Goal: Information Seeking & Learning: Learn about a topic

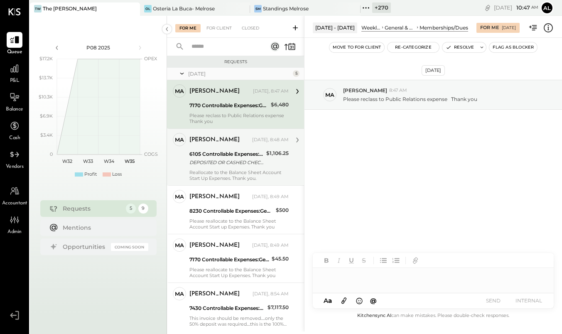
click at [217, 153] on div "6105 Controllable Expenses:Direct Operating Expenses" at bounding box center [226, 154] width 74 height 8
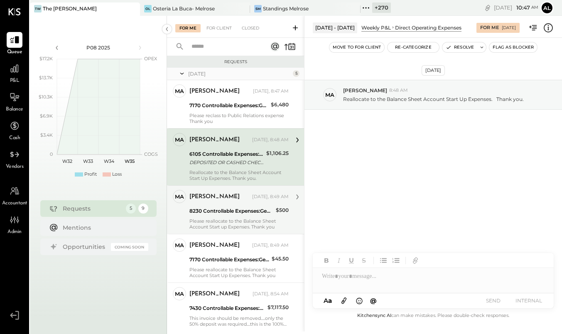
click at [233, 199] on div "Margaret" at bounding box center [219, 197] width 61 height 8
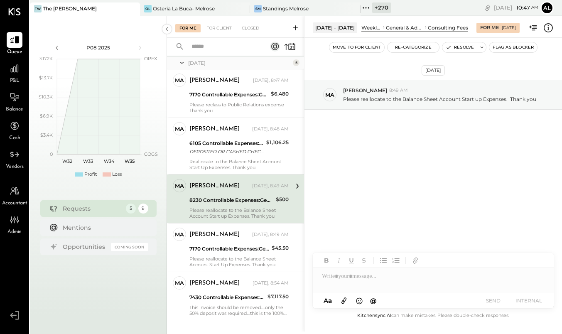
scroll to position [21, 0]
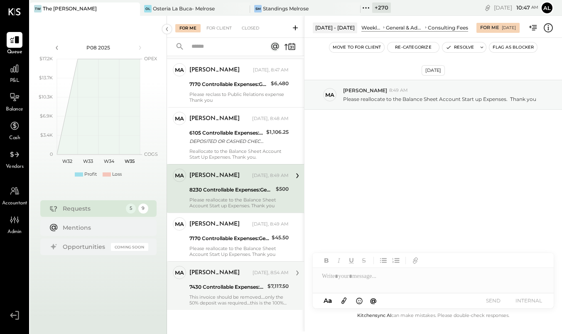
click at [232, 291] on div "7430 Controllable Expenses:Direct Operating Expenses:Kitchenware" at bounding box center [227, 287] width 76 height 10
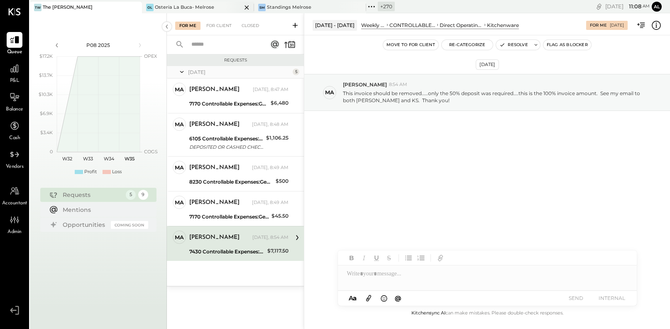
click at [205, 5] on div "Osteria La Buca- Melrose" at bounding box center [184, 7] width 59 height 7
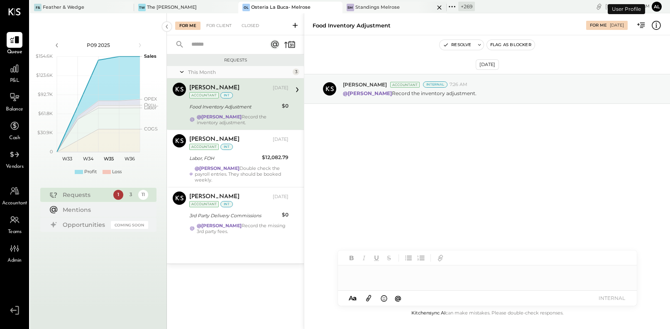
click at [360, 7] on div "Standings Melrose" at bounding box center [377, 7] width 44 height 7
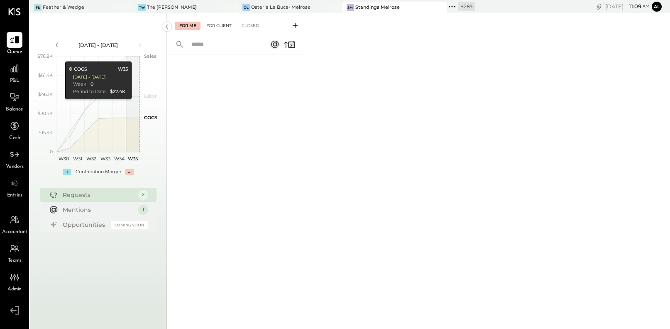
click at [218, 26] on div "For Client" at bounding box center [219, 26] width 34 height 8
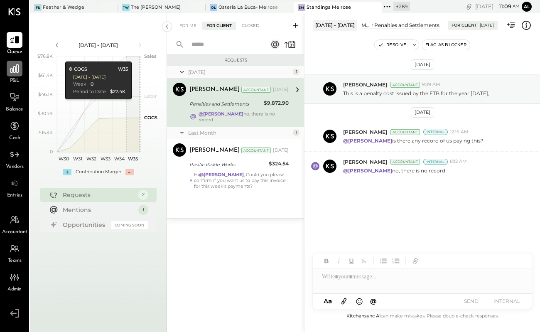
click at [12, 73] on icon at bounding box center [14, 68] width 11 height 11
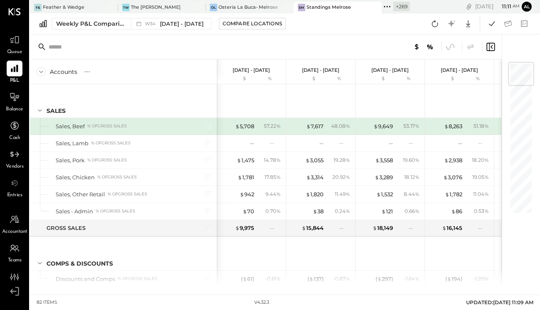
click at [382, 7] on icon at bounding box center [387, 6] width 11 height 11
click at [0, 0] on div at bounding box center [0, 0] width 0 height 0
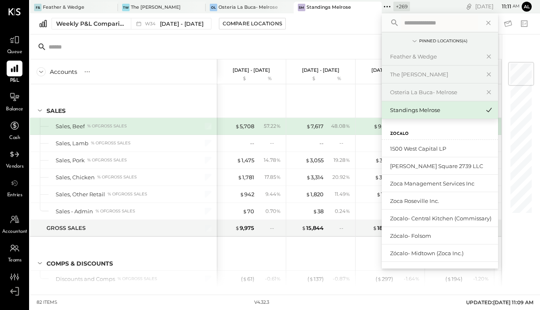
click at [418, 23] on input "text" at bounding box center [439, 22] width 77 height 15
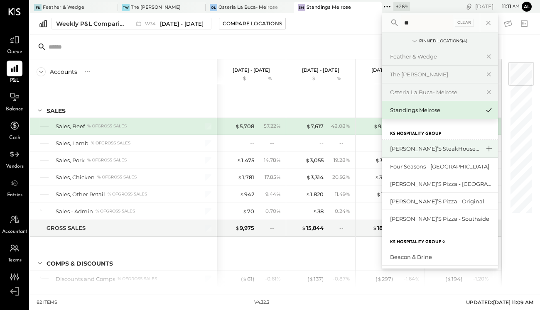
type input "**"
click at [484, 149] on icon at bounding box center [489, 148] width 10 height 11
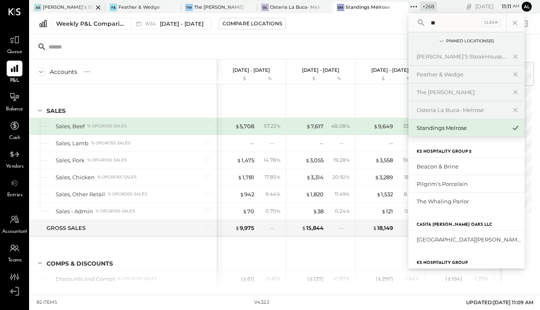
click at [68, 8] on div "[PERSON_NAME]’s SteakHouse - LA" at bounding box center [68, 7] width 50 height 7
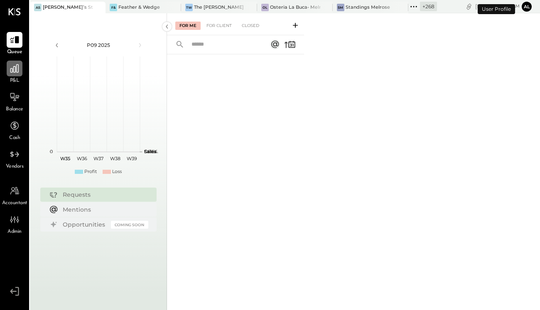
click at [15, 75] on div at bounding box center [15, 69] width 16 height 16
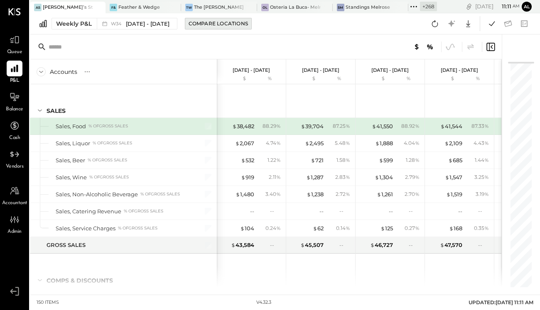
click at [211, 25] on div "Compare Locations" at bounding box center [218, 23] width 59 height 7
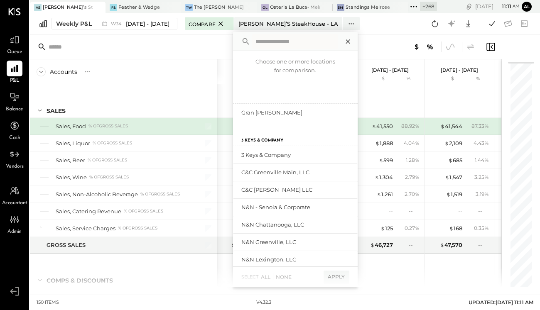
click at [349, 40] on icon at bounding box center [348, 41] width 11 height 11
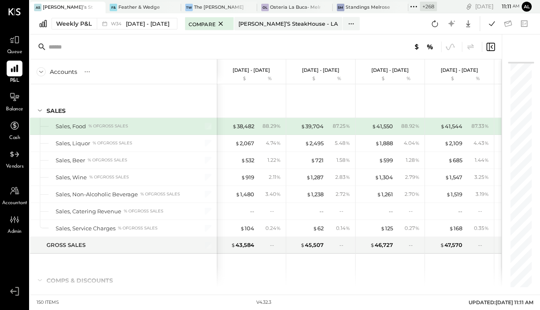
click at [366, 37] on div at bounding box center [266, 46] width 472 height 25
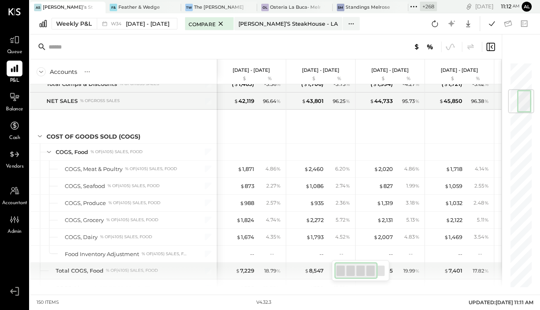
scroll to position [230, 0]
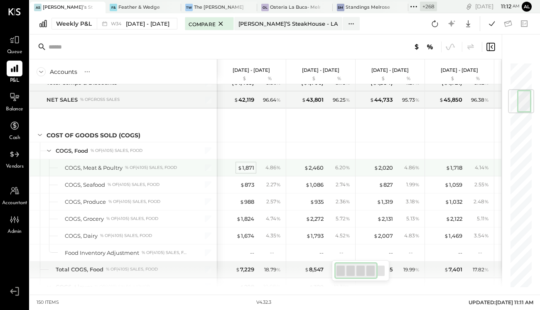
click at [245, 165] on div "$ 1,871" at bounding box center [246, 168] width 17 height 8
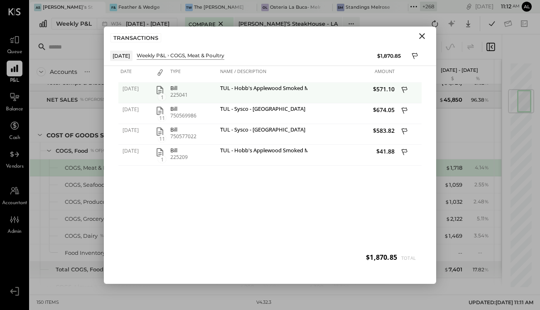
click at [161, 91] on icon "button" at bounding box center [160, 90] width 7 height 8
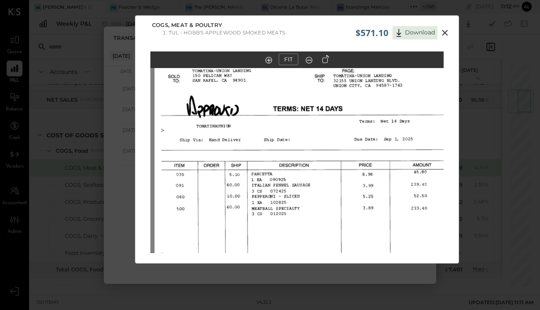
drag, startPoint x: 299, startPoint y: 191, endPoint x: 305, endPoint y: 260, distance: 69.2
click at [305, 260] on div "FIT" at bounding box center [296, 167] width 323 height 233
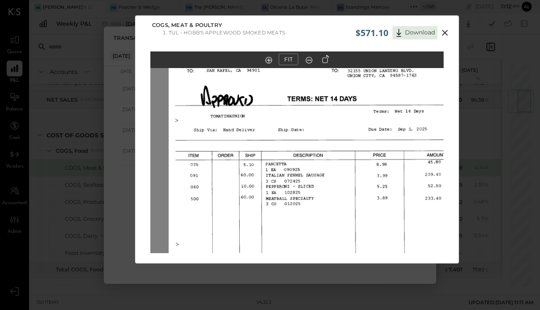
click at [317, 238] on img at bounding box center [315, 187] width 293 height 403
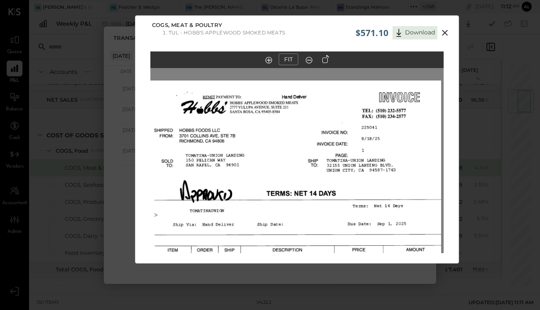
drag, startPoint x: 323, startPoint y: 120, endPoint x: 303, endPoint y: 213, distance: 95.7
click at [303, 213] on img at bounding box center [294, 282] width 293 height 403
click at [443, 35] on icon at bounding box center [445, 33] width 10 height 10
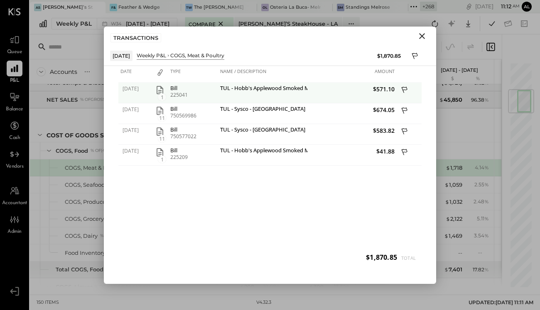
click at [404, 89] on icon at bounding box center [405, 89] width 6 height 6
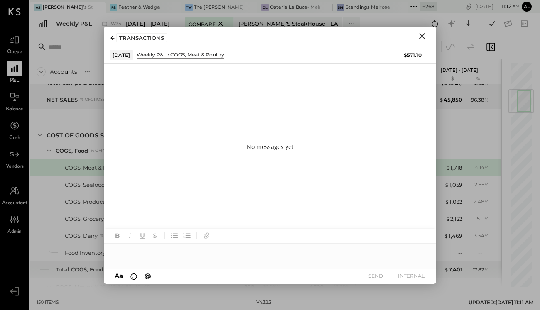
click at [170, 252] on div at bounding box center [270, 252] width 332 height 17
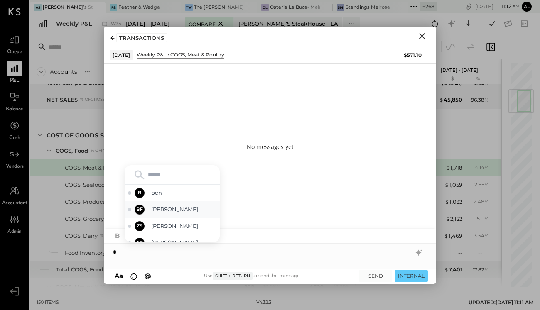
click at [161, 211] on span "Ben Faden" at bounding box center [183, 210] width 65 height 8
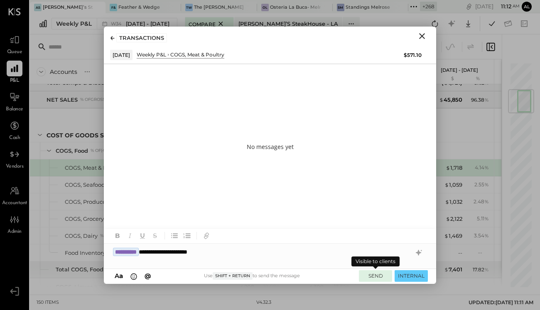
click at [379, 278] on button "SEND" at bounding box center [375, 275] width 33 height 11
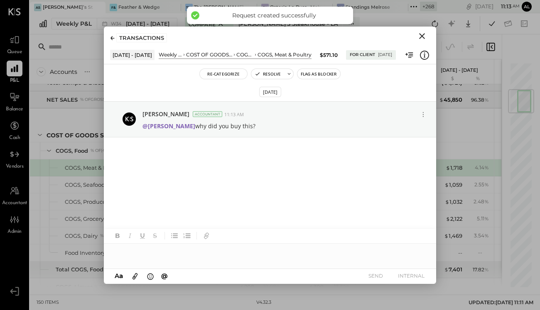
click at [422, 36] on icon "Close" at bounding box center [422, 36] width 6 height 6
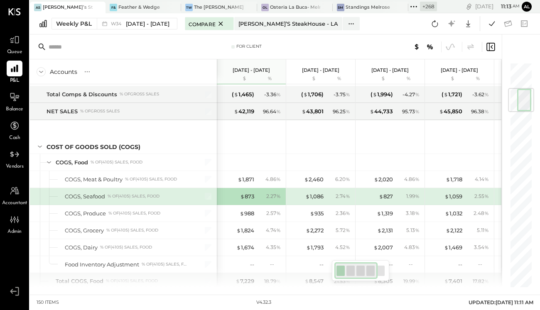
scroll to position [201, 0]
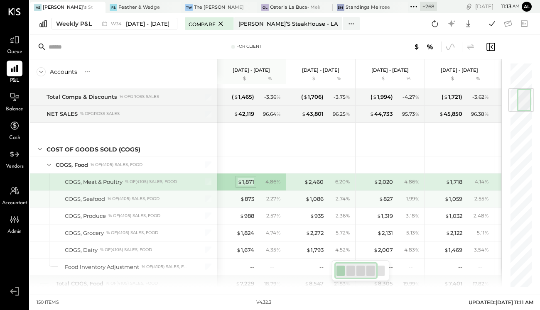
scroll to position [225, 0]
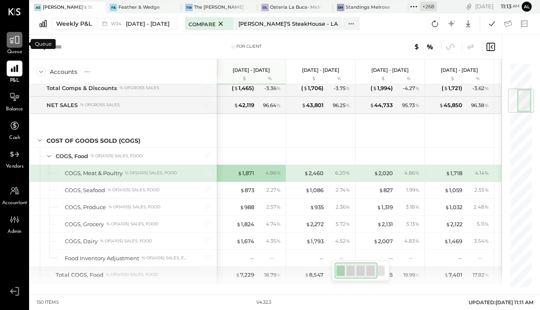
click at [14, 41] on icon at bounding box center [14, 39] width 11 height 11
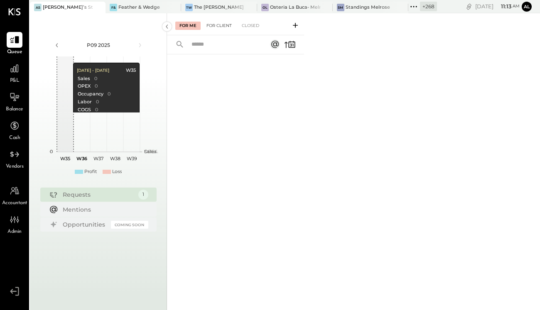
click at [214, 26] on div "For Client" at bounding box center [219, 26] width 34 height 8
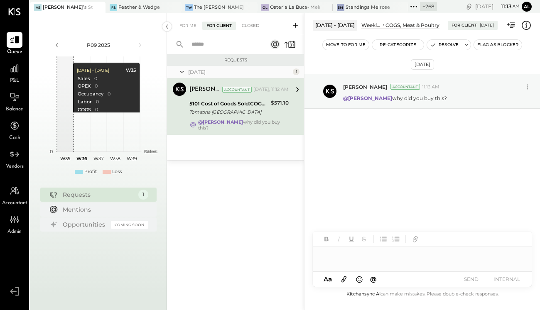
click at [372, 259] on div at bounding box center [422, 255] width 219 height 17
click at [467, 47] on icon at bounding box center [466, 45] width 6 height 6
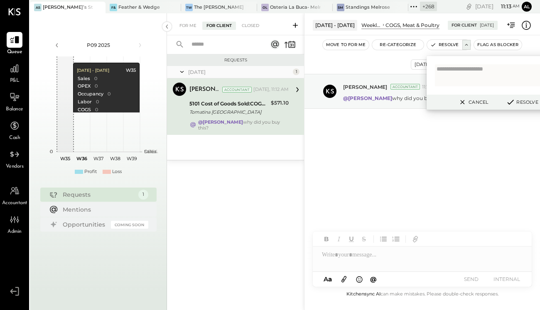
click at [375, 206] on div "Aug 26th, 2025 Alex Racioppi Accountant 11:13 AM @Ben Faden why did you buy thi…" at bounding box center [421, 162] width 235 height 254
click at [254, 28] on div "Closed" at bounding box center [251, 26] width 26 height 8
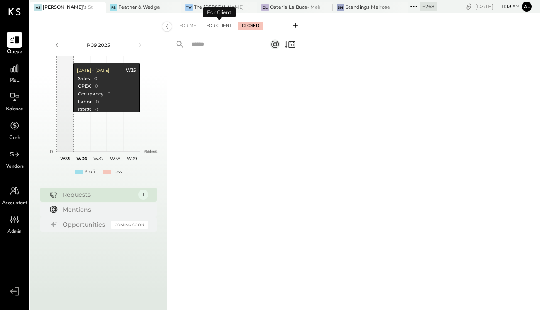
click at [224, 24] on div "For Client" at bounding box center [219, 26] width 34 height 8
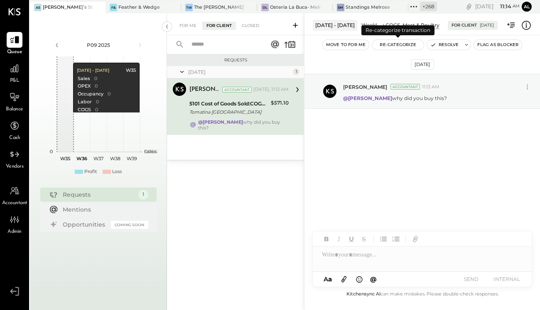
click at [402, 45] on button "Re-Categorize" at bounding box center [397, 45] width 51 height 10
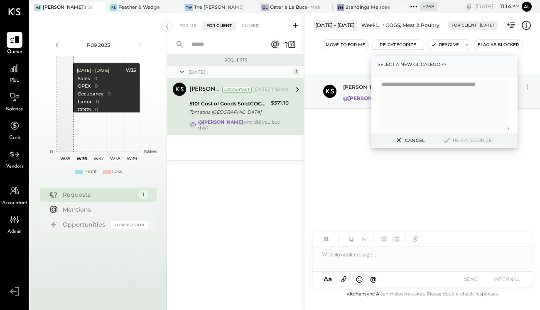
click at [424, 86] on textarea at bounding box center [445, 105] width 130 height 50
click at [420, 97] on textarea at bounding box center [445, 105] width 130 height 50
click at [399, 142] on icon at bounding box center [399, 140] width 4 height 4
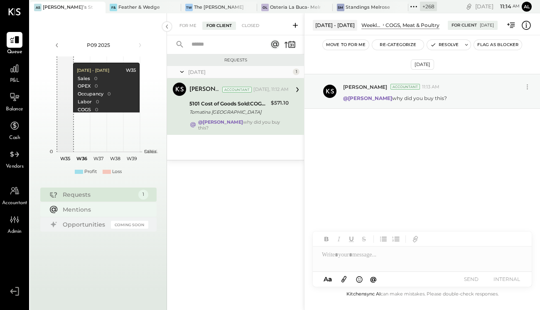
click at [78, 209] on div "Mentions" at bounding box center [103, 210] width 81 height 8
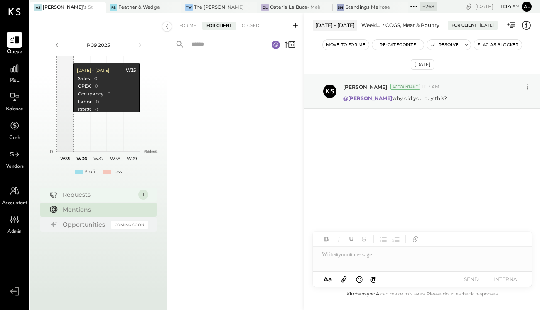
click at [78, 193] on div "Requests" at bounding box center [98, 195] width 71 height 8
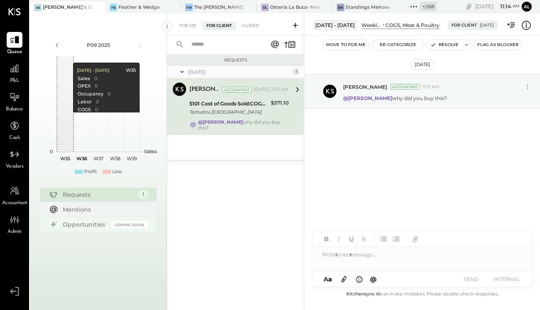
click at [85, 226] on div "Opportunities" at bounding box center [85, 224] width 44 height 8
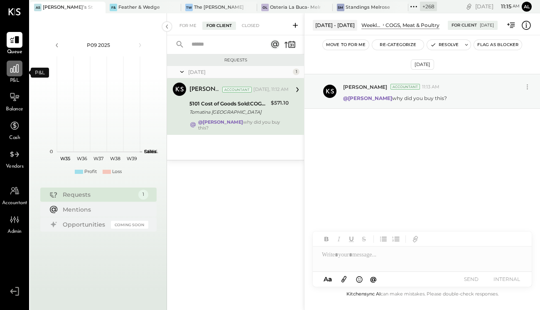
click at [15, 72] on icon at bounding box center [14, 68] width 11 height 11
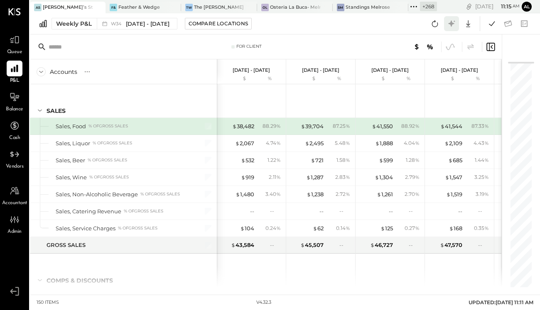
click at [455, 23] on icon at bounding box center [451, 23] width 11 height 11
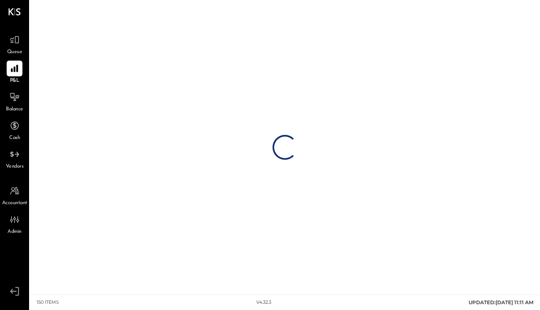
drag, startPoint x: 416, startPoint y: 63, endPoint x: 313, endPoint y: 73, distance: 103.4
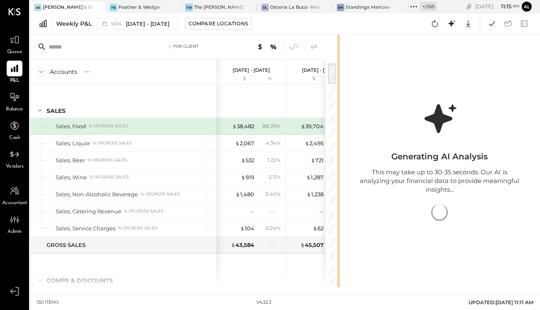
drag, startPoint x: 415, startPoint y: 51, endPoint x: 387, endPoint y: 51, distance: 28.6
click at [387, 51] on div "For Client Accounts S % GL Aug 18 - 24, 2025 $ % Aug 11 - 17, 2025 $ % Aug 4 - …" at bounding box center [285, 160] width 510 height 253
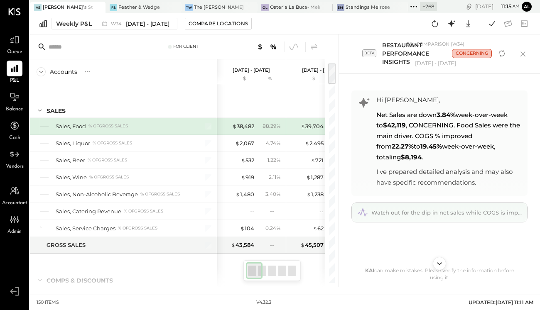
click at [442, 209] on span "Watch out for the dip in net sales while COGS is improving." at bounding box center [453, 212] width 165 height 7
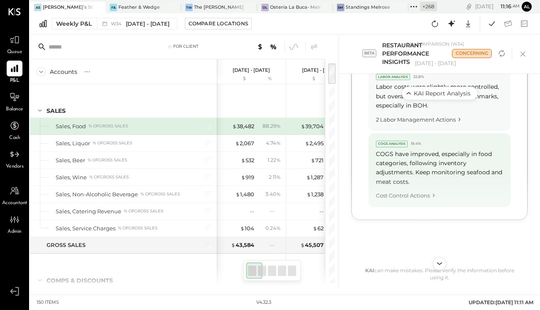
scroll to position [661, 0]
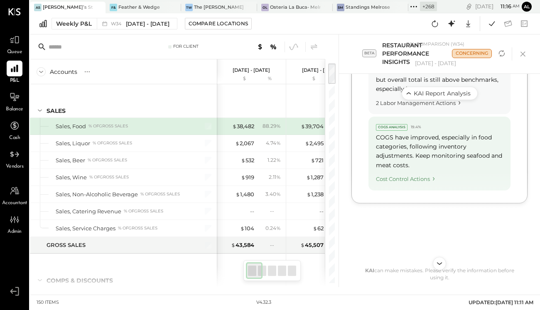
click at [424, 183] on div "Cost Control Actions" at bounding box center [439, 177] width 127 height 11
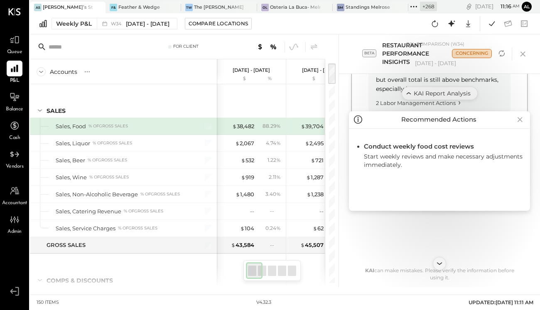
click at [514, 119] on icon at bounding box center [520, 119] width 12 height 13
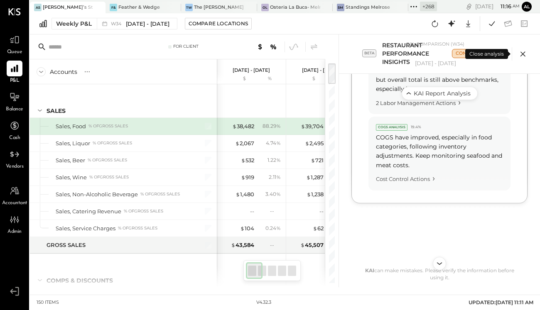
click at [524, 55] on icon at bounding box center [523, 54] width 12 height 12
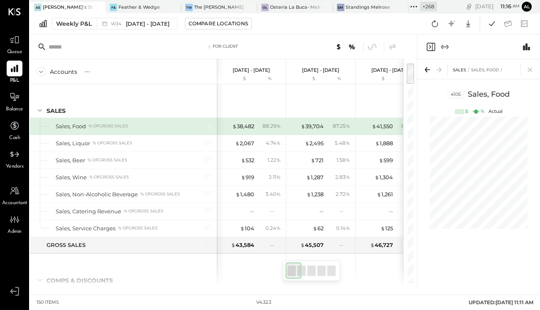
click at [447, 48] on icon "Expand panel (e)" at bounding box center [445, 47] width 10 height 10
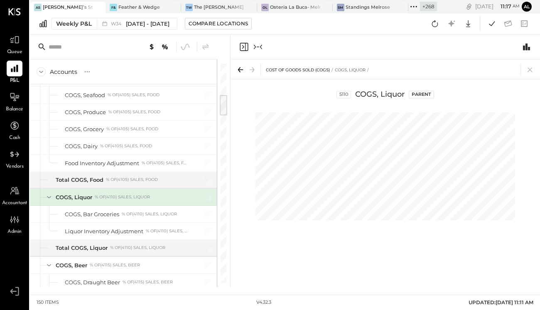
scroll to position [336, 0]
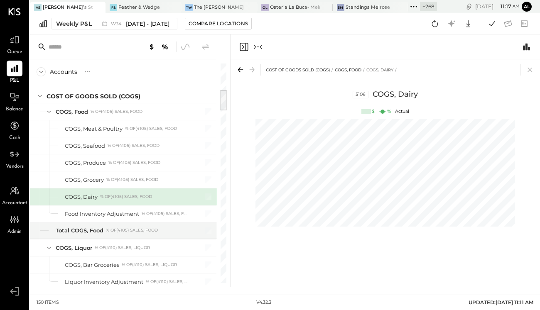
scroll to position [252, 0]
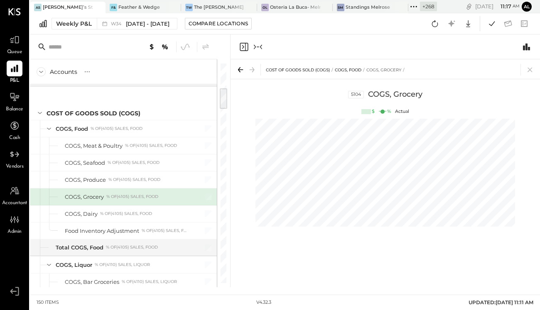
scroll to position [0, 242]
click at [242, 45] on icon "Close panel" at bounding box center [243, 47] width 2 height 4
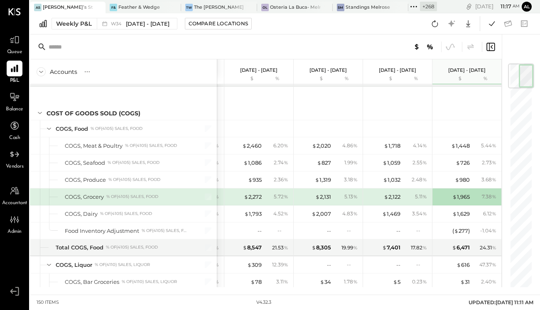
scroll to position [0, 61]
click at [220, 24] on div "Compare Locations" at bounding box center [218, 23] width 59 height 7
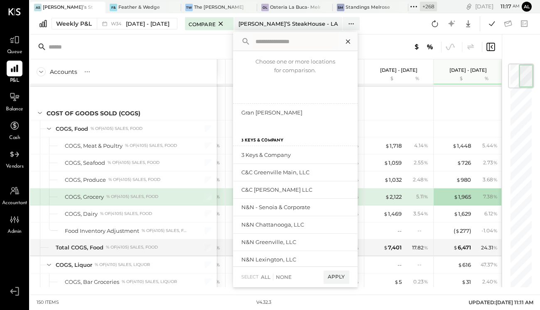
click at [352, 39] on icon at bounding box center [348, 41] width 11 height 11
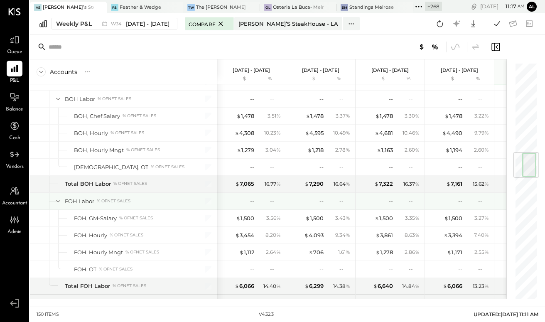
scroll to position [763, 0]
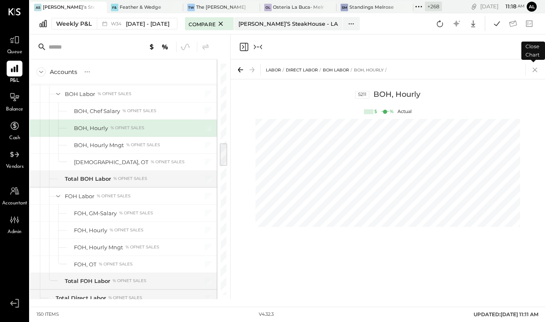
click at [535, 70] on icon at bounding box center [534, 70] width 5 height 5
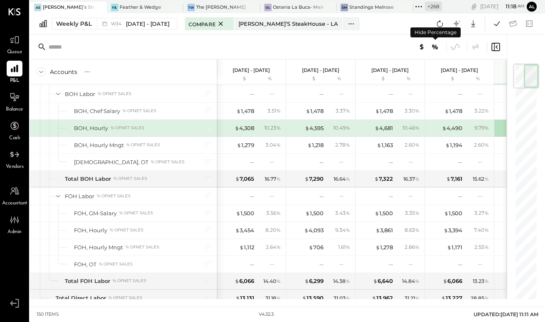
click at [435, 47] on icon at bounding box center [434, 46] width 5 height 5
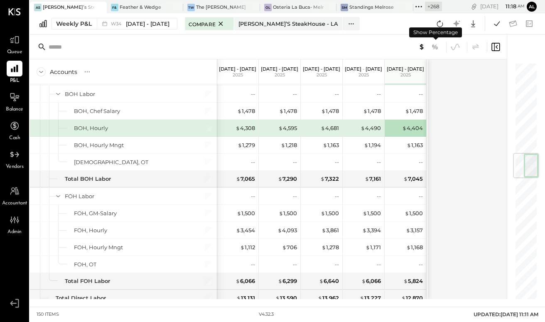
click at [435, 47] on icon at bounding box center [434, 46] width 5 height 5
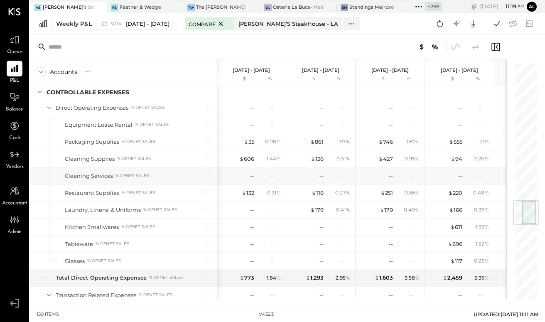
scroll to position [1158, 0]
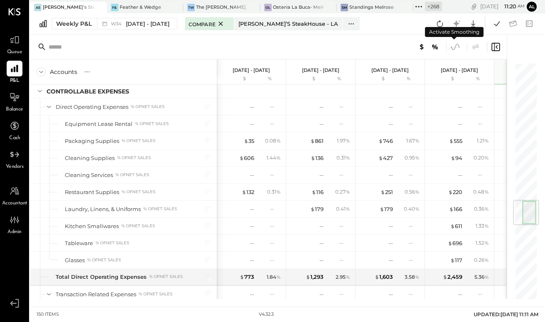
click at [453, 50] on icon at bounding box center [455, 47] width 11 height 11
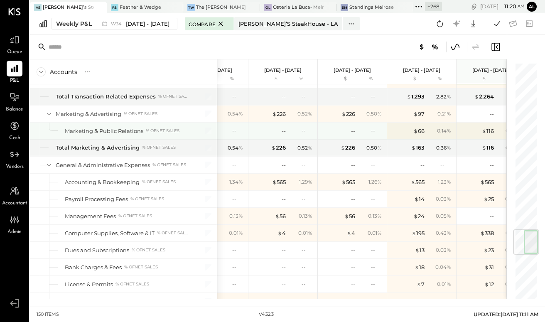
scroll to position [1405, 0]
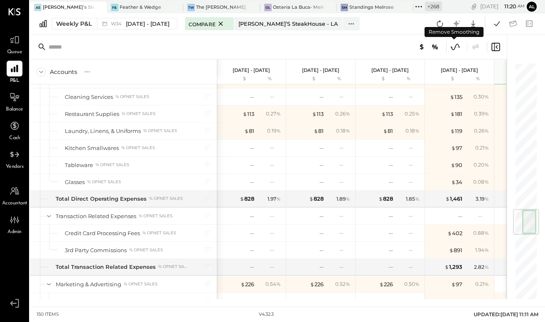
click at [454, 44] on icon at bounding box center [455, 47] width 11 height 11
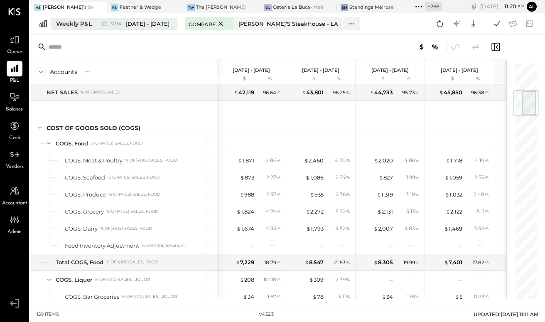
click at [69, 26] on div "Weekly P&L" at bounding box center [74, 24] width 36 height 8
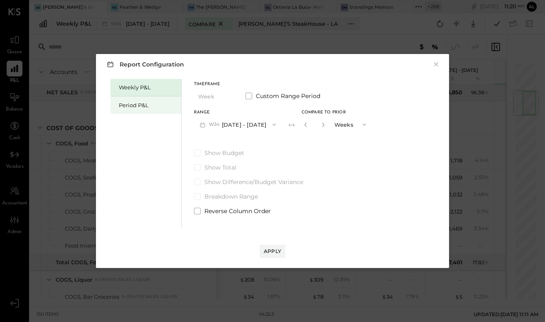
click at [128, 106] on div "Period P&L" at bounding box center [148, 105] width 58 height 8
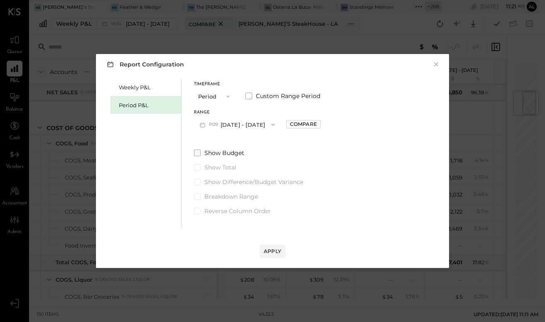
click at [200, 153] on span at bounding box center [197, 152] width 7 height 7
click at [197, 183] on span at bounding box center [197, 182] width 7 height 7
click at [272, 251] on div "Apply" at bounding box center [272, 250] width 17 height 7
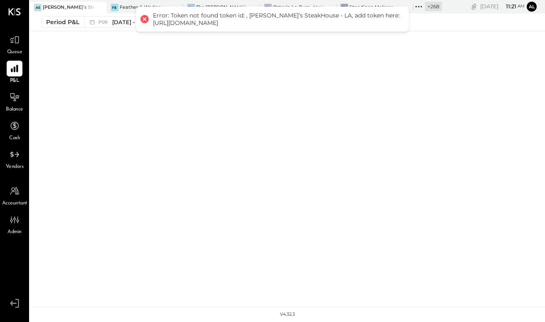
click at [255, 59] on div "AS Alex’s SteakHouse - LA F& Feather & Wedge TW The Wilkes OL Osteria La Buca- …" at bounding box center [287, 153] width 515 height 306
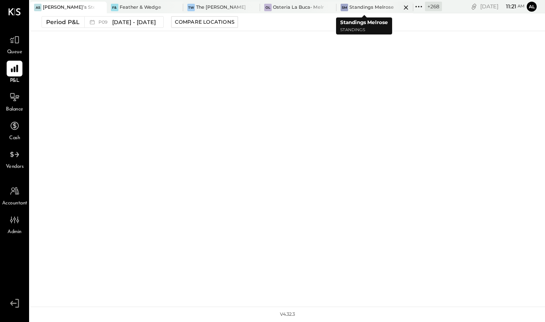
click at [359, 4] on div "Standings Melrose" at bounding box center [371, 7] width 44 height 7
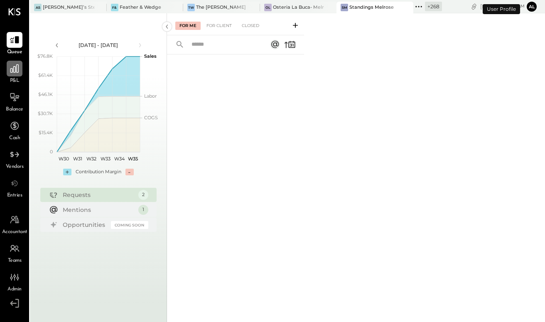
click at [13, 71] on icon at bounding box center [14, 68] width 8 height 8
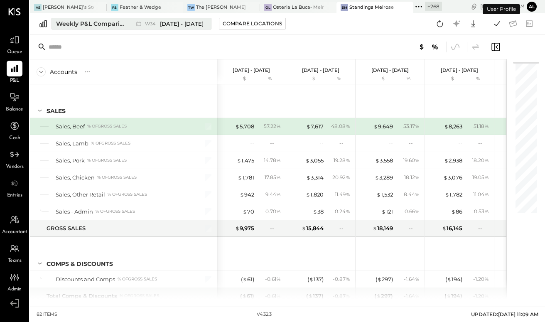
click at [91, 21] on div "Weekly P&L Comparison" at bounding box center [91, 24] width 70 height 8
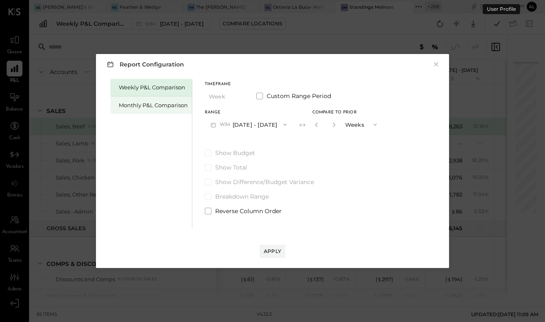
click at [143, 104] on div "Monthly P&L Comparison" at bounding box center [153, 105] width 69 height 8
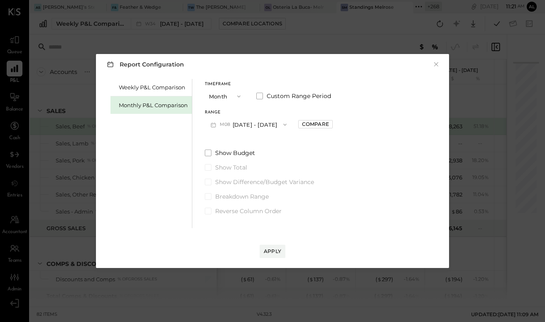
click at [238, 98] on icon "button" at bounding box center [238, 96] width 7 height 7
click at [264, 80] on div "Timeframe Month Month Quarter YTD Year Custom Range Period Range M08 Aug 1 - 31…" at bounding box center [269, 147] width 128 height 136
click at [233, 154] on span "Show Budget" at bounding box center [235, 153] width 40 height 8
click at [264, 125] on button "M08 Aug 1 - 31, 2025" at bounding box center [249, 124] width 88 height 15
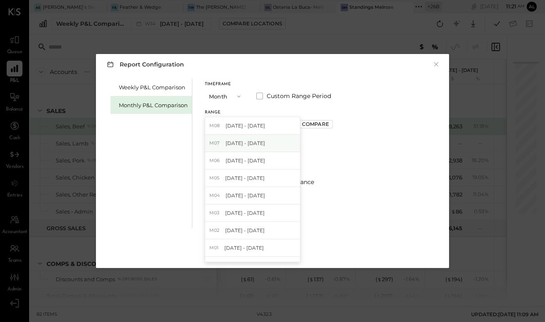
click at [261, 143] on div "M07 Jul 1 - 31, 2025" at bounding box center [252, 143] width 95 height 17
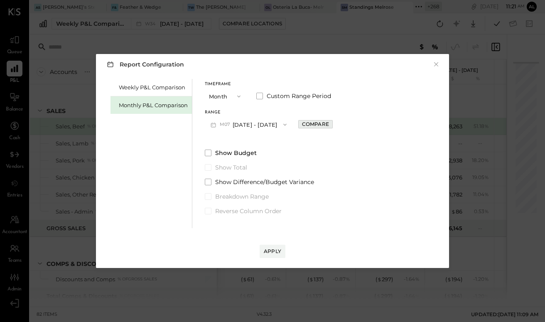
click at [318, 121] on div "Compare" at bounding box center [315, 123] width 27 height 7
click at [261, 155] on label "Show Budget" at bounding box center [294, 153] width 178 height 8
click at [267, 247] on div "Apply" at bounding box center [272, 250] width 17 height 7
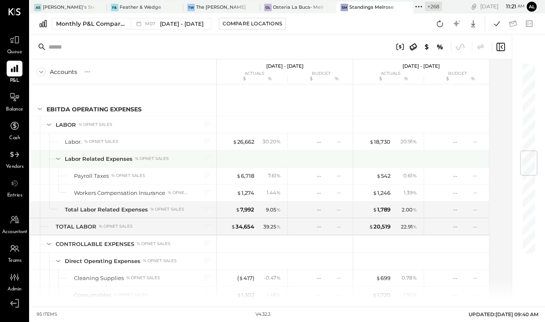
scroll to position [752, 0]
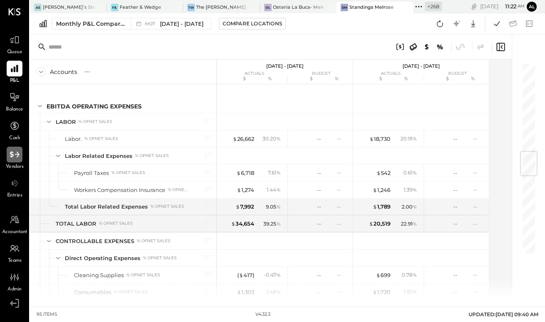
click at [15, 152] on icon at bounding box center [14, 154] width 11 height 11
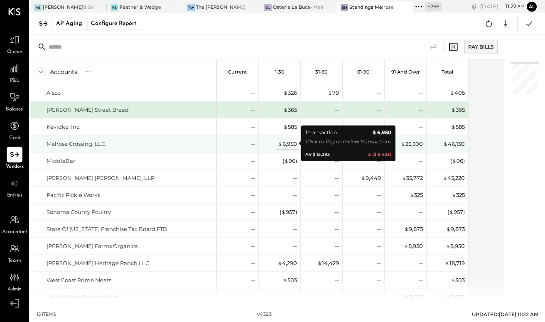
click at [286, 144] on div "$ 6,950" at bounding box center [287, 144] width 19 height 8
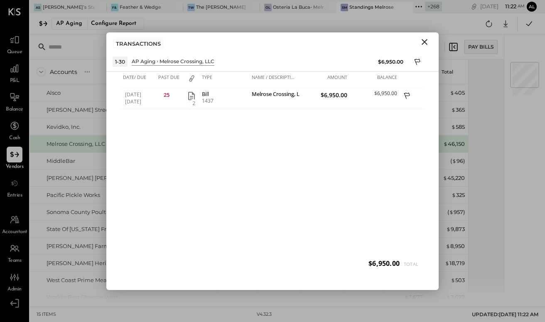
click at [424, 49] on div "TRANSACTIONS" at bounding box center [272, 41] width 332 height 19
click at [424, 43] on icon "Close" at bounding box center [424, 42] width 10 height 10
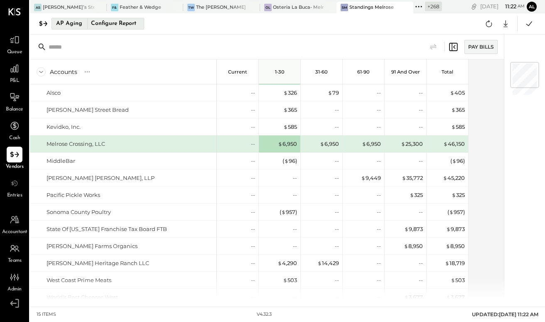
click at [63, 19] on div "AP Aging" at bounding box center [69, 23] width 26 height 13
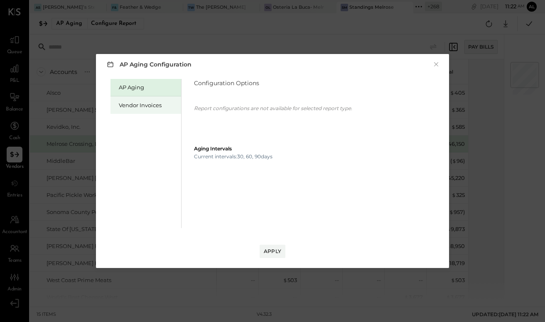
click at [140, 103] on div "Vendor Invoices" at bounding box center [148, 105] width 58 height 8
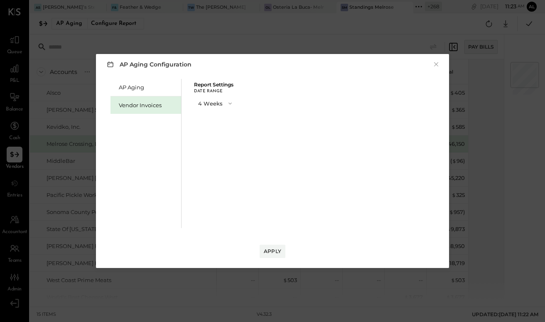
click at [229, 103] on icon "button" at bounding box center [230, 103] width 7 height 7
click at [222, 118] on div "8 Weeks" at bounding box center [215, 118] width 43 height 15
click at [269, 249] on div "Apply" at bounding box center [272, 250] width 17 height 7
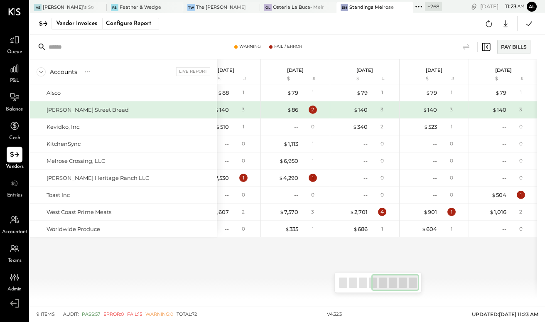
scroll to position [0, 209]
click at [13, 42] on icon at bounding box center [14, 39] width 11 height 11
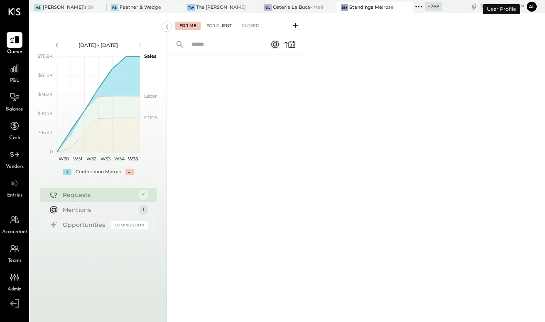
click at [220, 22] on div "For Client" at bounding box center [219, 26] width 34 height 8
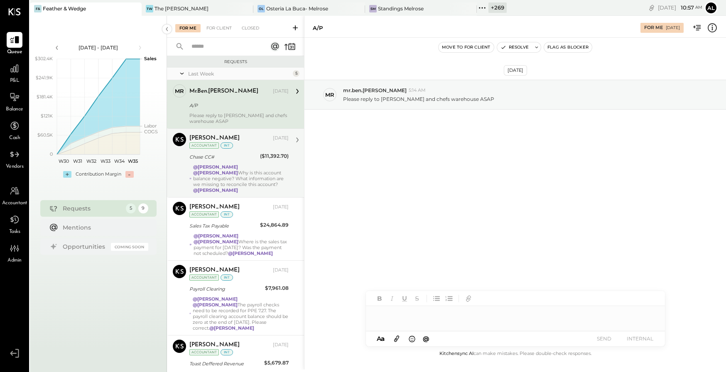
click at [218, 179] on div "@Srabana Nayak @Tasmir Malek Why is this account balance negative? What informa…" at bounding box center [240, 178] width 95 height 29
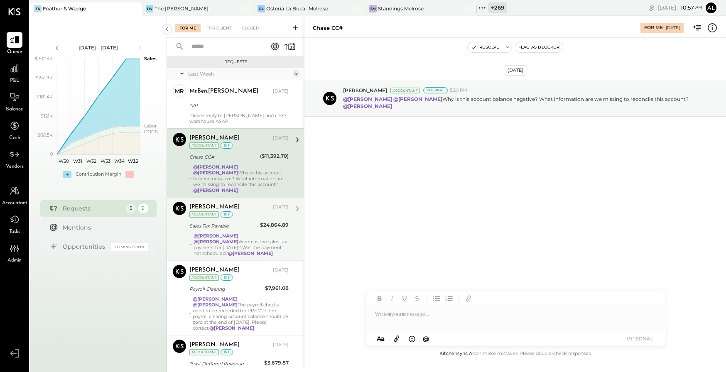
click at [224, 213] on div "Joseph Shin Aug 21, 2025 Accountant int Sales Tax Payable $24,864.89 @Srabana N…" at bounding box center [238, 229] width 99 height 54
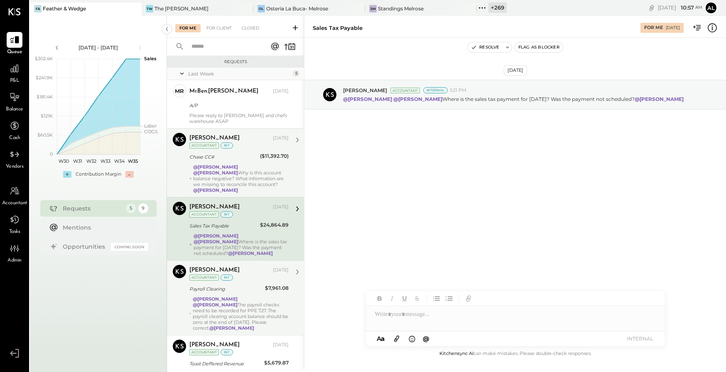
click at [225, 277] on div "Joseph Shin Aug 21, 2025 Accountant int Payroll Clearing $7,961.08 @Tasmir Male…" at bounding box center [238, 298] width 99 height 66
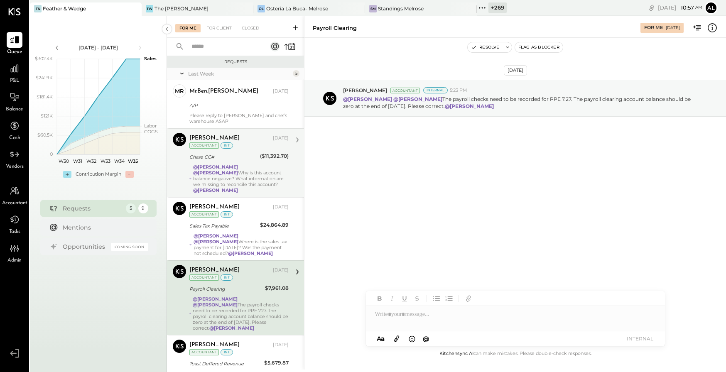
scroll to position [28, 0]
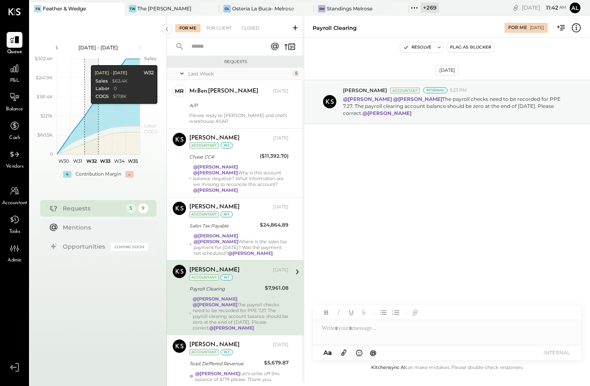
scroll to position [15, 0]
